Goal: Task Accomplishment & Management: Manage account settings

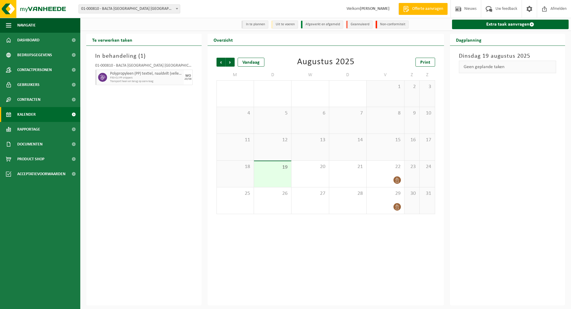
click at [38, 113] on link "Kalender" at bounding box center [40, 114] width 80 height 15
click at [379, 197] on span "29" at bounding box center [385, 193] width 31 height 7
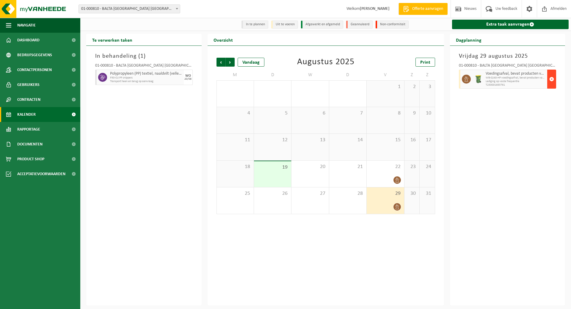
click at [552, 80] on span "button" at bounding box center [551, 79] width 5 height 12
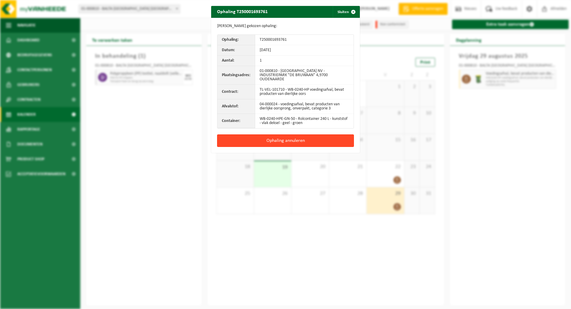
click at [278, 139] on button "Ophaling annuleren" at bounding box center [285, 140] width 137 height 12
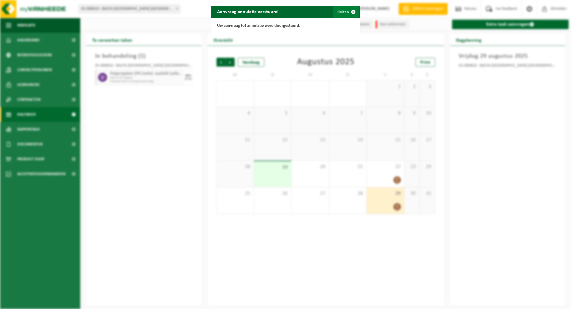
click at [341, 12] on button "Sluiten" at bounding box center [346, 12] width 26 height 12
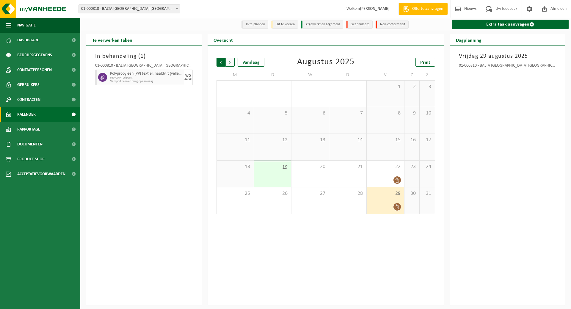
click at [231, 63] on span "Volgende" at bounding box center [230, 62] width 9 height 9
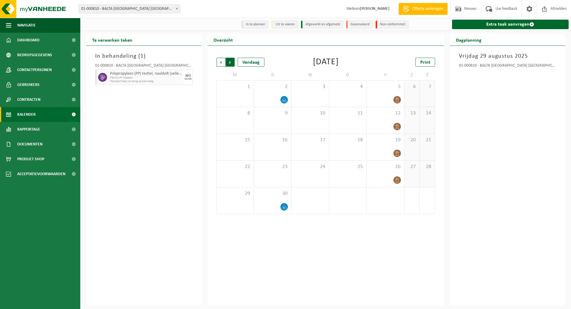
click at [222, 63] on span "Vorige" at bounding box center [220, 62] width 9 height 9
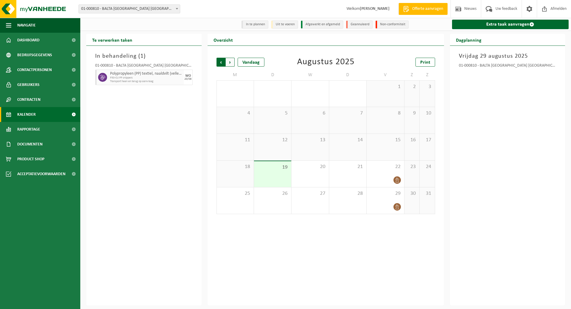
click at [229, 62] on span "Volgende" at bounding box center [230, 62] width 9 height 9
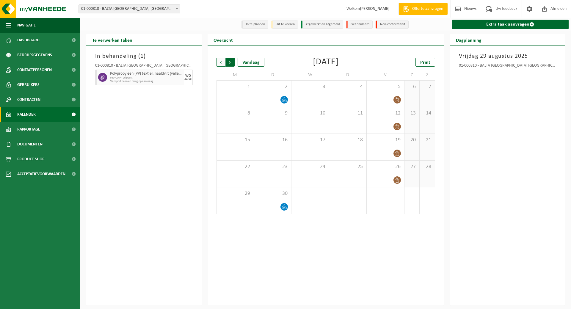
click at [222, 61] on span "Vorige" at bounding box center [220, 62] width 9 height 9
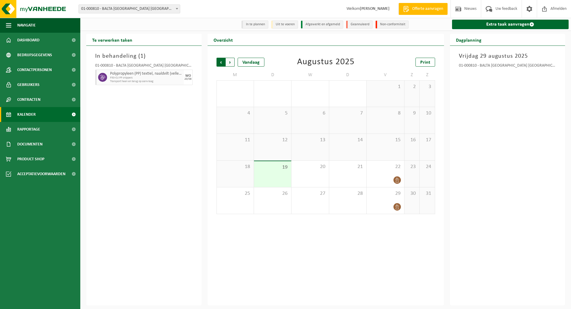
click at [231, 61] on span "Volgende" at bounding box center [230, 62] width 9 height 9
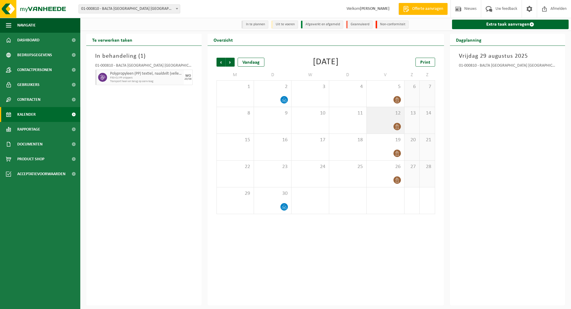
click at [385, 117] on div "12" at bounding box center [385, 120] width 37 height 26
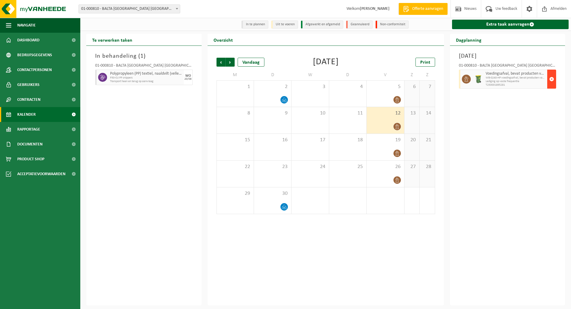
click at [552, 78] on span "button" at bounding box center [551, 79] width 5 height 12
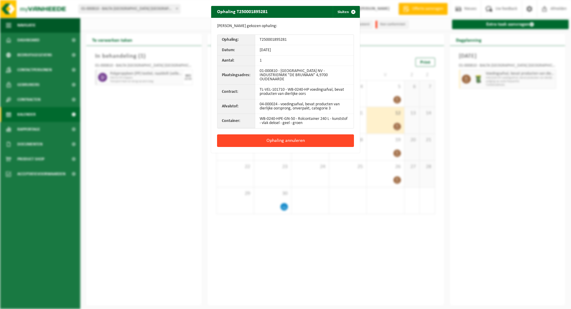
click at [304, 139] on button "Ophaling annuleren" at bounding box center [285, 140] width 137 height 12
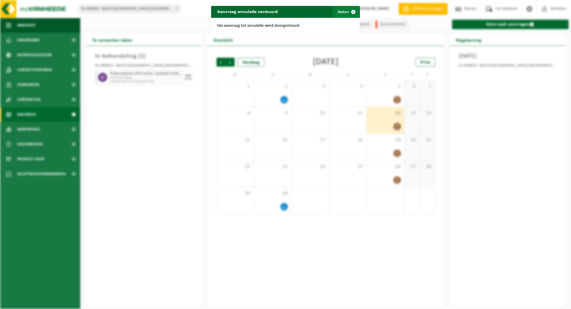
click at [337, 11] on button "Sluiten" at bounding box center [346, 12] width 26 height 12
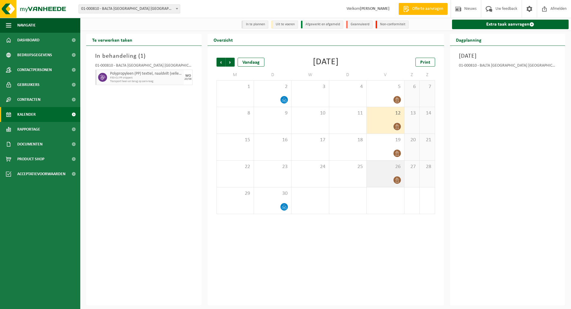
click at [390, 171] on div "26" at bounding box center [385, 174] width 37 height 26
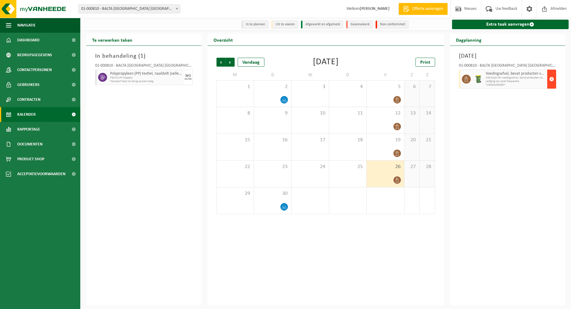
click at [551, 78] on span "button" at bounding box center [551, 79] width 5 height 12
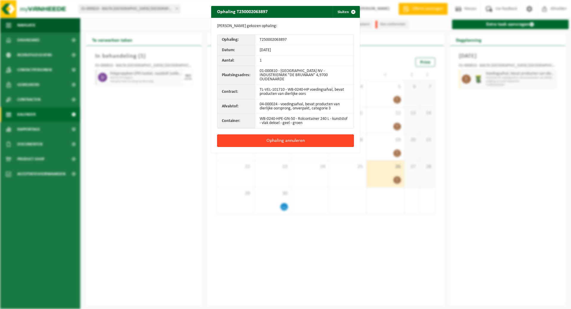
click at [300, 139] on button "Ophaling annuleren" at bounding box center [285, 140] width 137 height 12
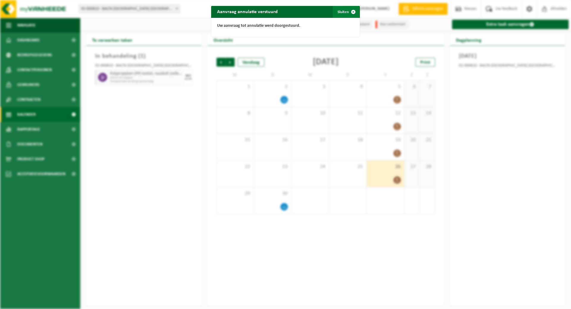
click at [347, 11] on span "button" at bounding box center [353, 12] width 12 height 12
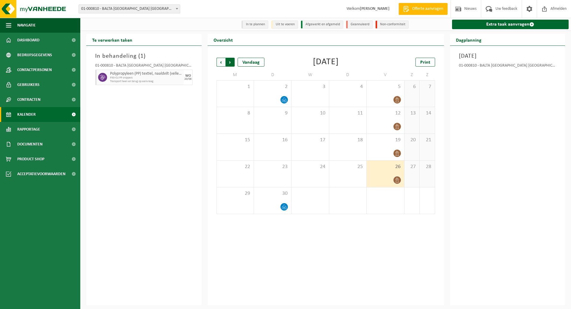
click at [221, 61] on span "Vorige" at bounding box center [220, 62] width 9 height 9
